Goal: Use online tool/utility

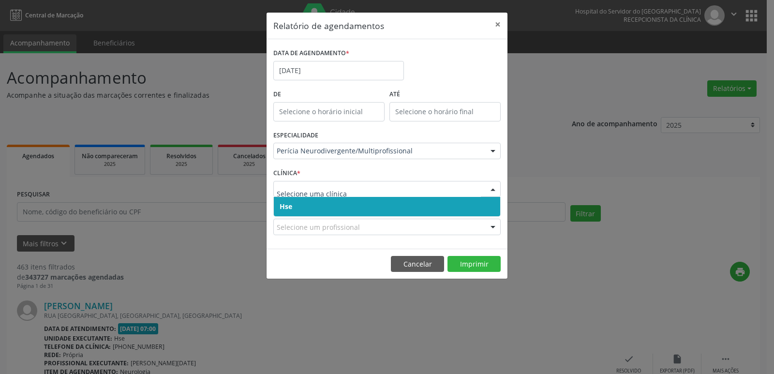
click at [290, 199] on span "Hse" at bounding box center [387, 206] width 226 height 19
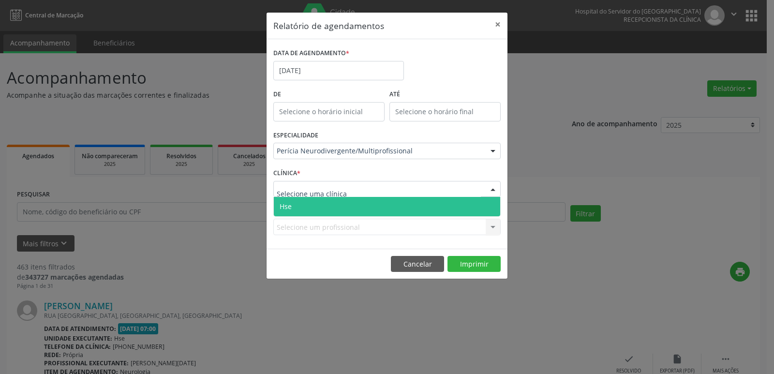
click at [289, 200] on span "Hse" at bounding box center [387, 206] width 226 height 19
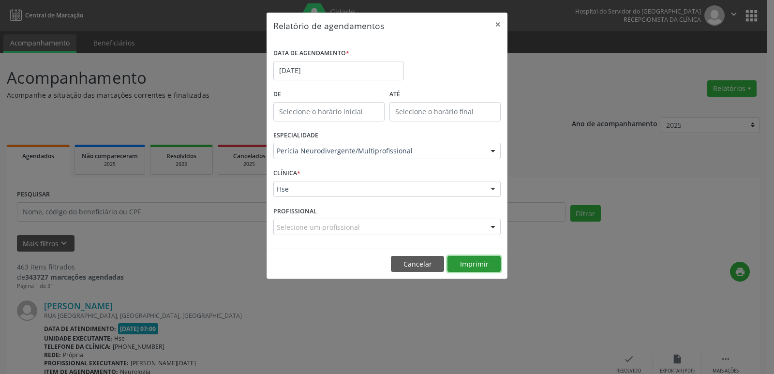
click at [457, 260] on button "Imprimir" at bounding box center [474, 264] width 53 height 16
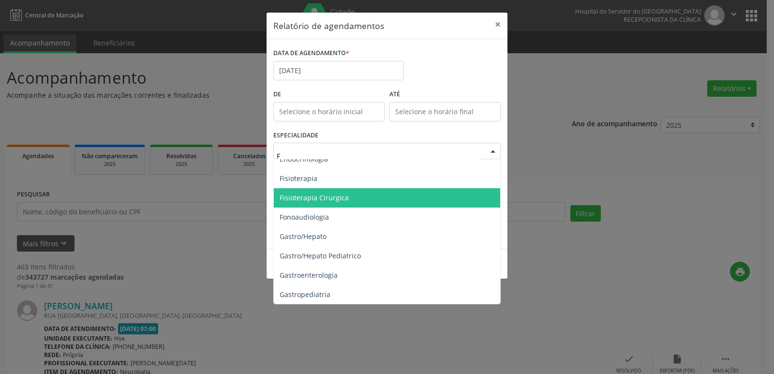
scroll to position [146, 0]
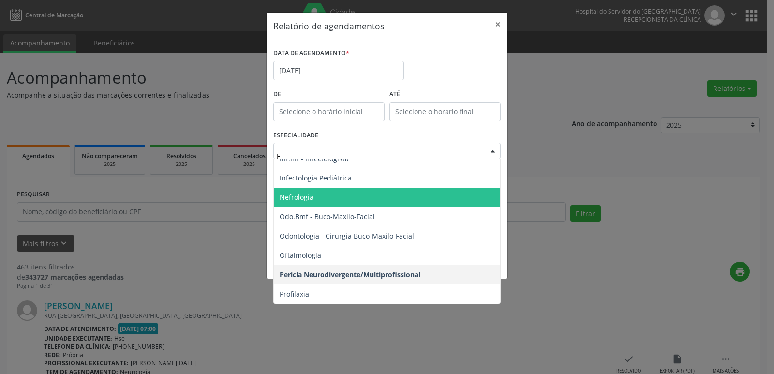
type input "FI"
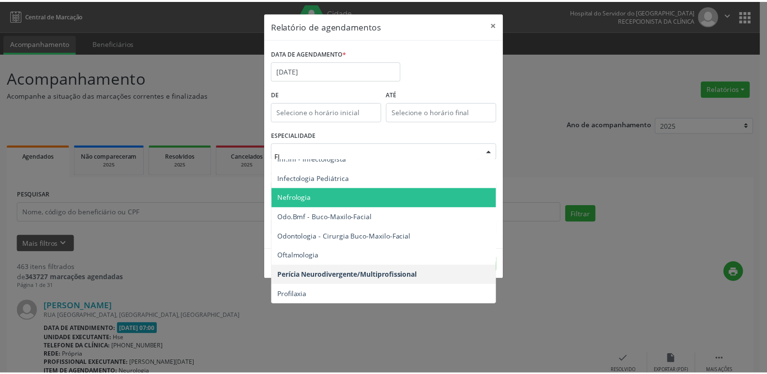
scroll to position [0, 0]
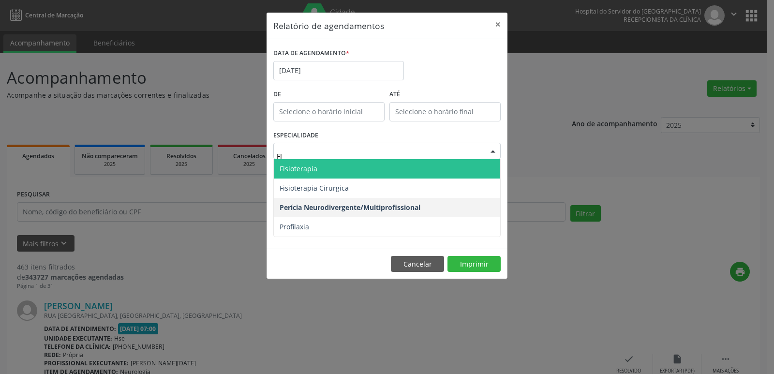
click at [306, 172] on span "Fisioterapia" at bounding box center [299, 168] width 38 height 9
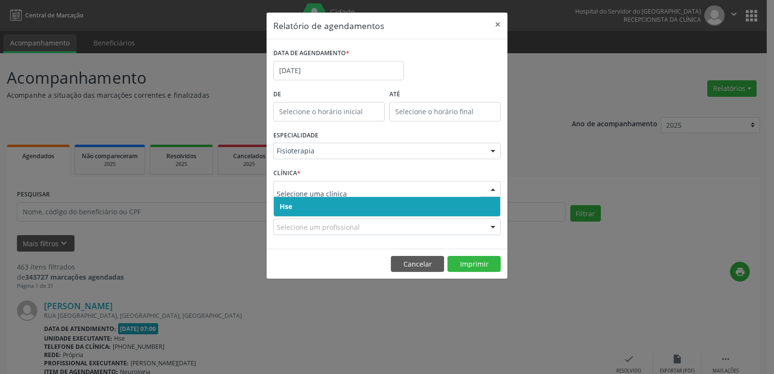
click at [284, 204] on span "Hse" at bounding box center [286, 206] width 13 height 9
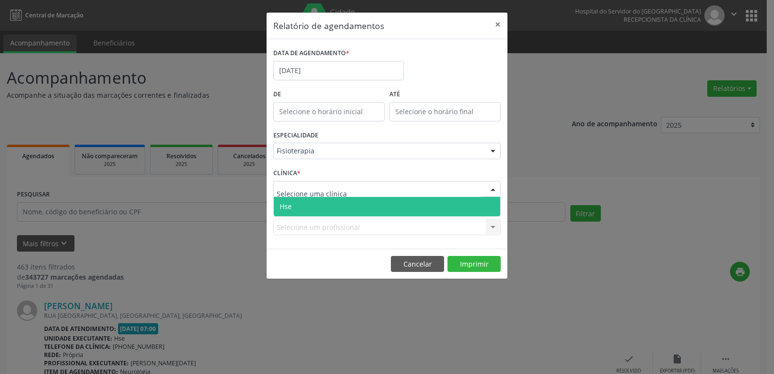
click at [291, 206] on span "Hse" at bounding box center [286, 206] width 12 height 9
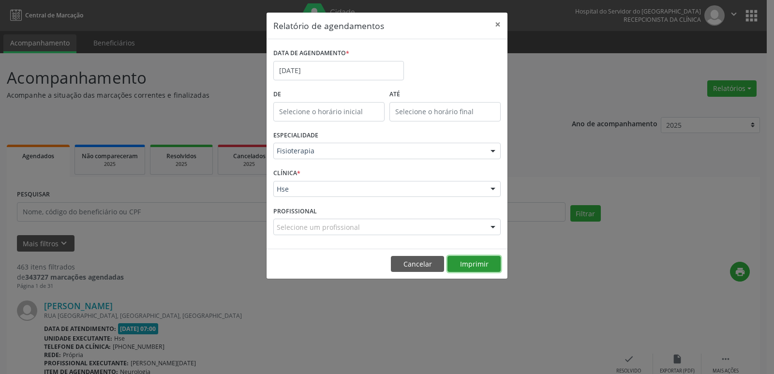
click at [485, 256] on button "Imprimir" at bounding box center [474, 264] width 53 height 16
click at [499, 21] on button "×" at bounding box center [497, 25] width 19 height 24
